Goal: Information Seeking & Learning: Find specific fact

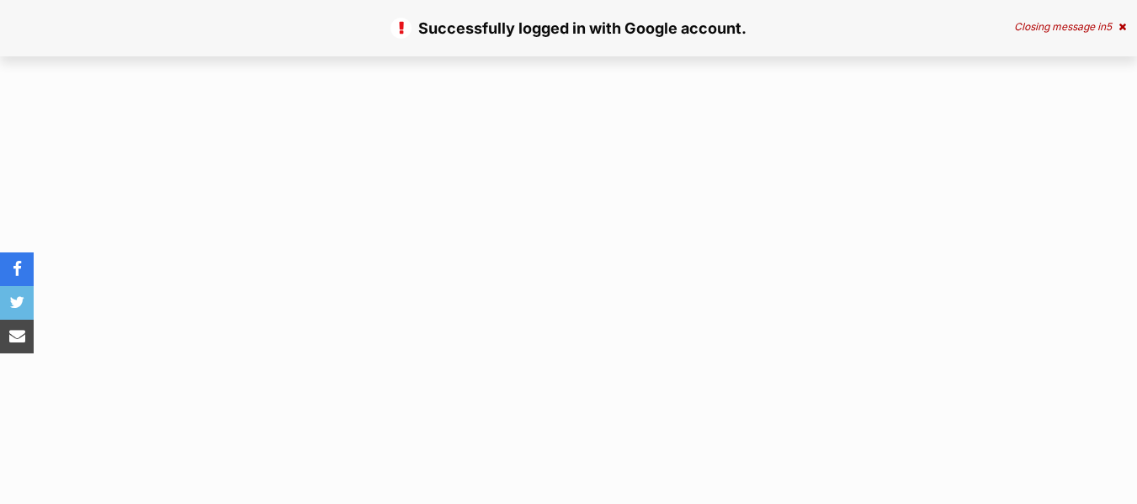
drag, startPoint x: 187, startPoint y: 250, endPoint x: 148, endPoint y: 240, distance: 40.0
click at [0, 0] on fieldset "Email Password Remember me (optional)" at bounding box center [0, 0] width 0 height 0
click at [0, 0] on input "Email" at bounding box center [0, 0] width 0 height 0
type input "[EMAIL_ADDRESS][DOMAIN_NAME]"
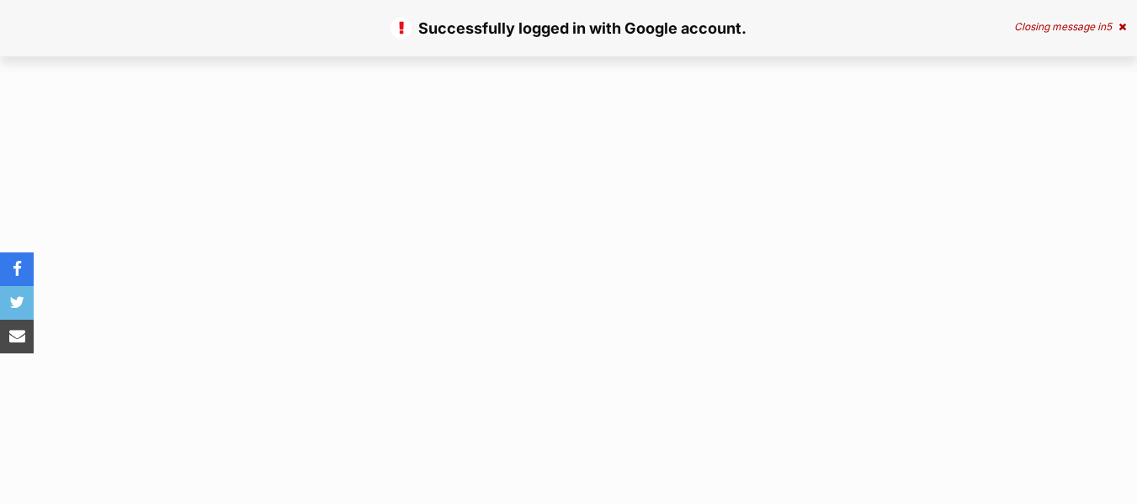
scroll to position [0, 0]
click at [0, 0] on input "Log me in!" at bounding box center [0, 0] width 0 height 0
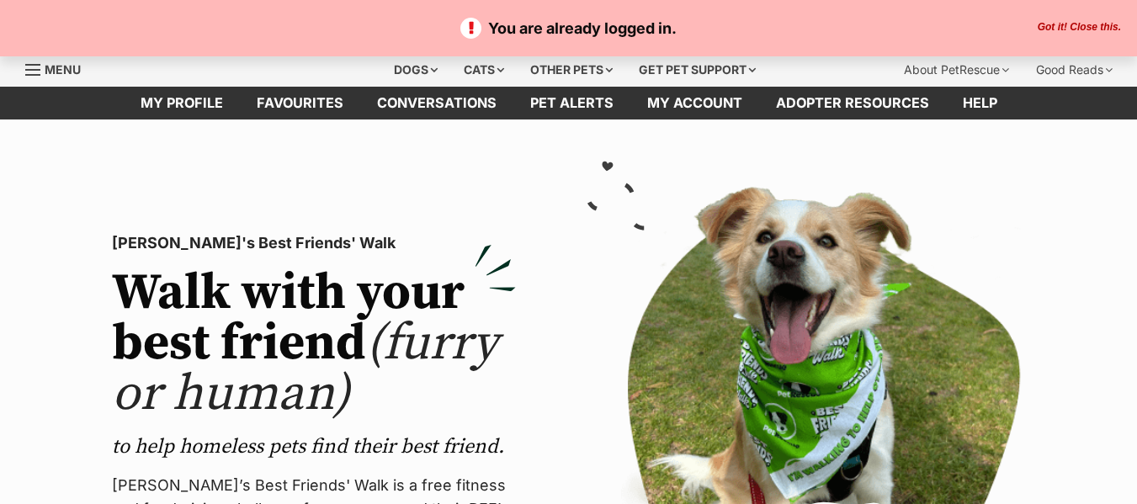
click at [0, 0] on div "Please select PetRescue ID Pet name Group Article Go" at bounding box center [0, 0] width 0 height 0
click at [0, 0] on select "Please select PetRescue ID Pet name Group Article" at bounding box center [0, 0] width 0 height 0
select select "pet_name"
click at [0, 0] on select "Please select PetRescue ID Pet name Group Article" at bounding box center [0, 0] width 0 height 0
click at [0, 0] on input "Dialog Window - Close (Press escape to close)" at bounding box center [0, 0] width 0 height 0
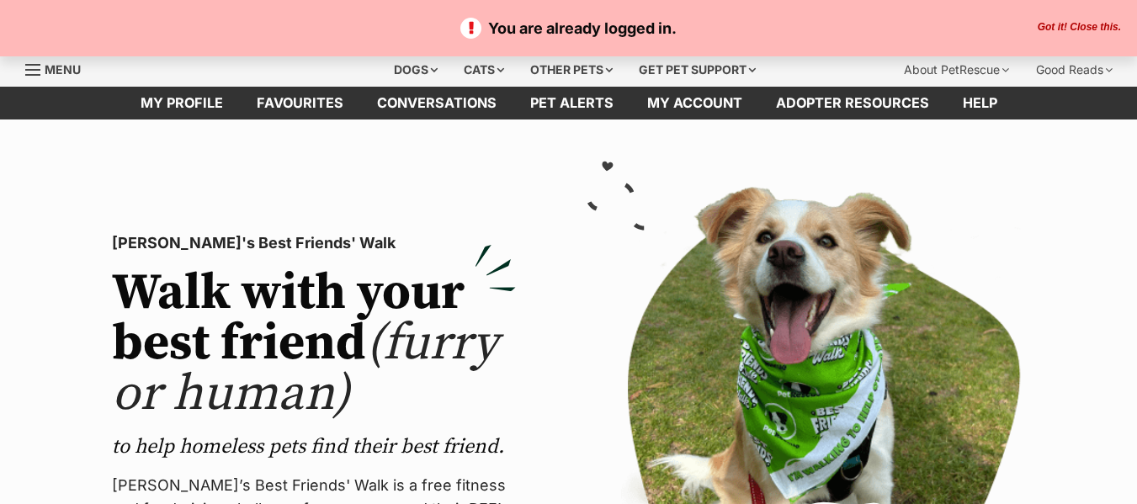
type input "Ducky"
click at [398, 14] on link "Skip to main content" at bounding box center [568, 25] width 341 height 34
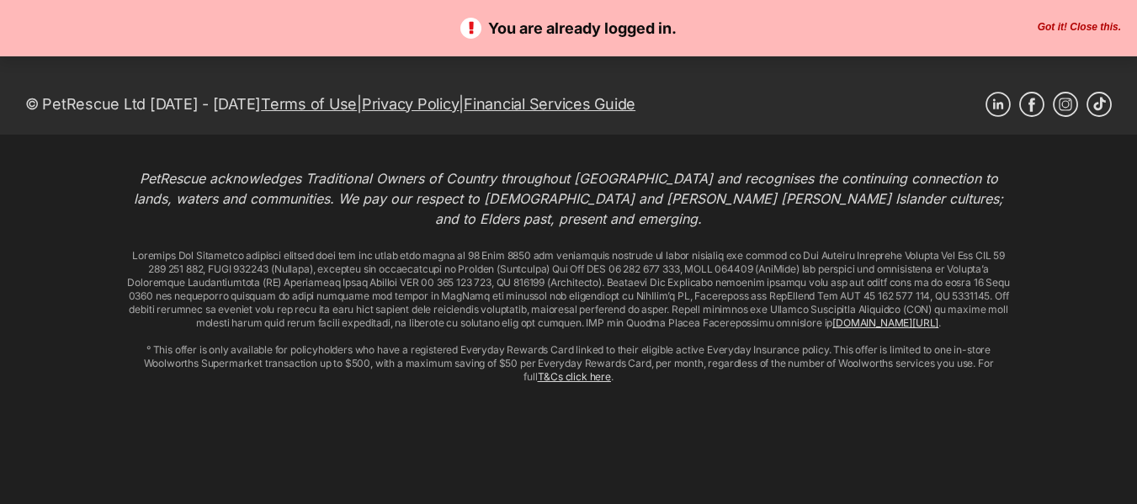
click at [1032, 34] on button "Got it! Close this." at bounding box center [1078, 27] width 93 height 13
